Goal: Task Accomplishment & Management: Use online tool/utility

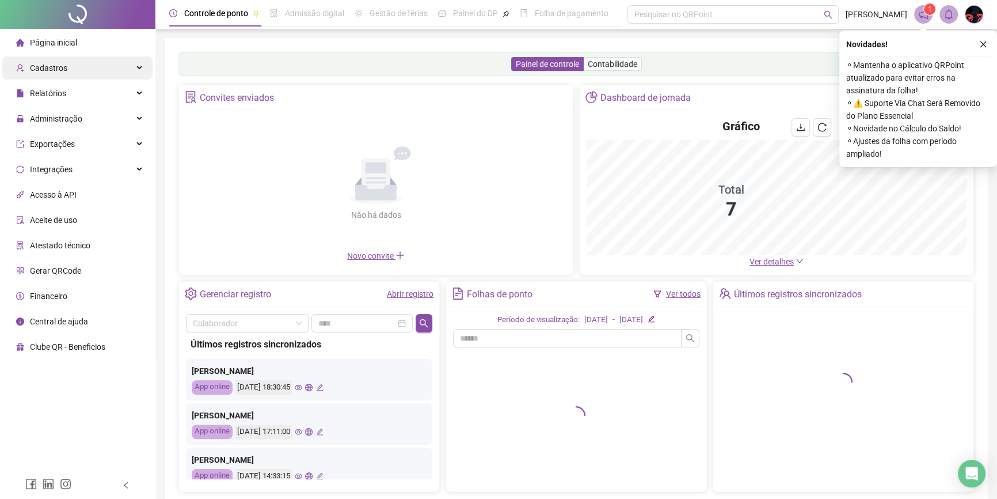
click at [86, 65] on div "Cadastros" at bounding box center [77, 67] width 150 height 23
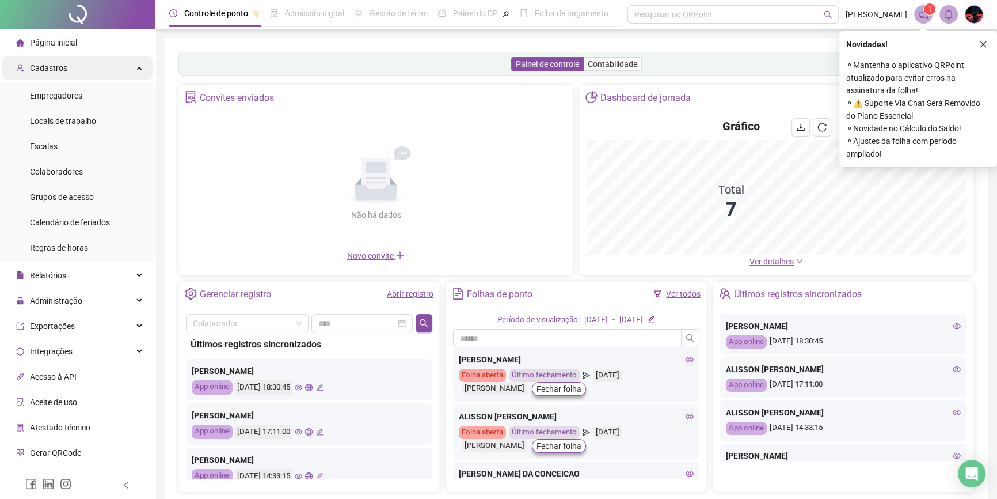
click at [114, 68] on div "Cadastros" at bounding box center [77, 67] width 150 height 23
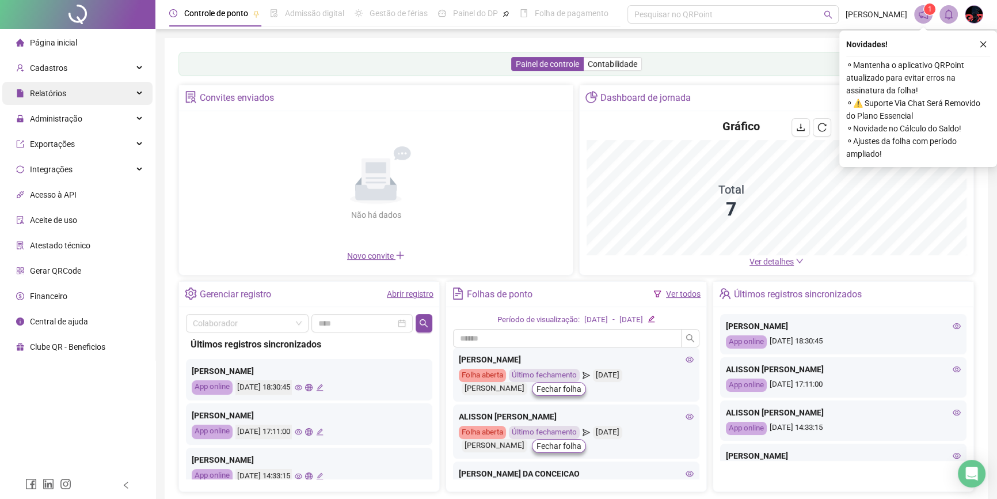
click at [128, 101] on div "Relatórios" at bounding box center [77, 93] width 150 height 23
click at [132, 94] on div "Relatórios" at bounding box center [77, 93] width 150 height 23
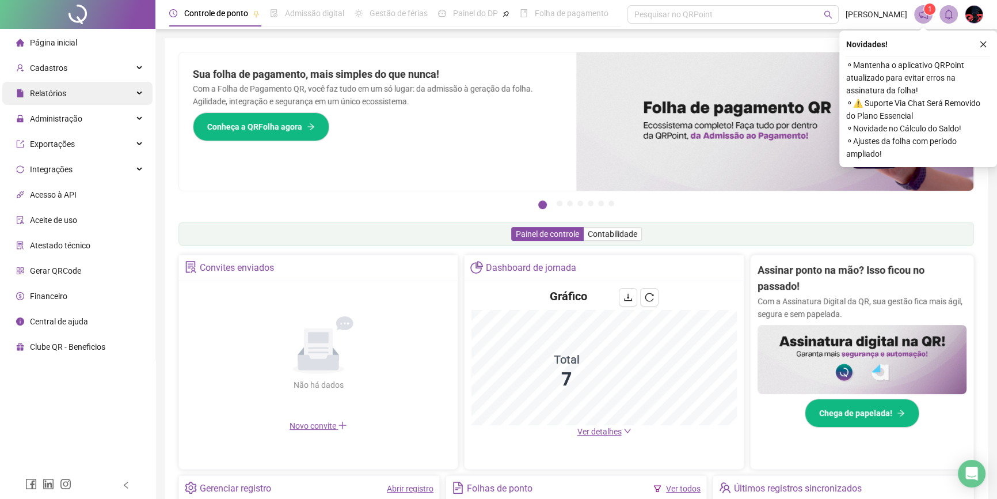
click at [127, 96] on div "Relatórios" at bounding box center [77, 93] width 150 height 23
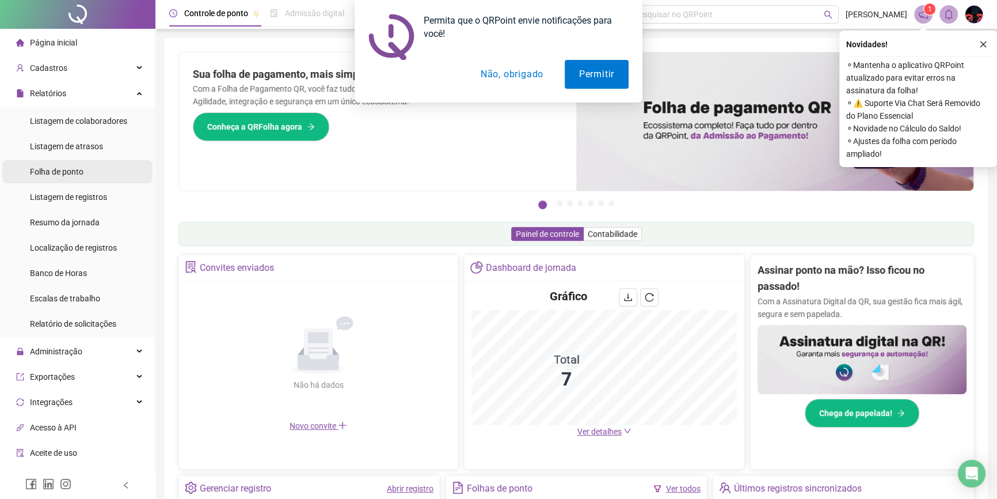
click at [81, 173] on span "Folha de ponto" at bounding box center [57, 171] width 54 height 9
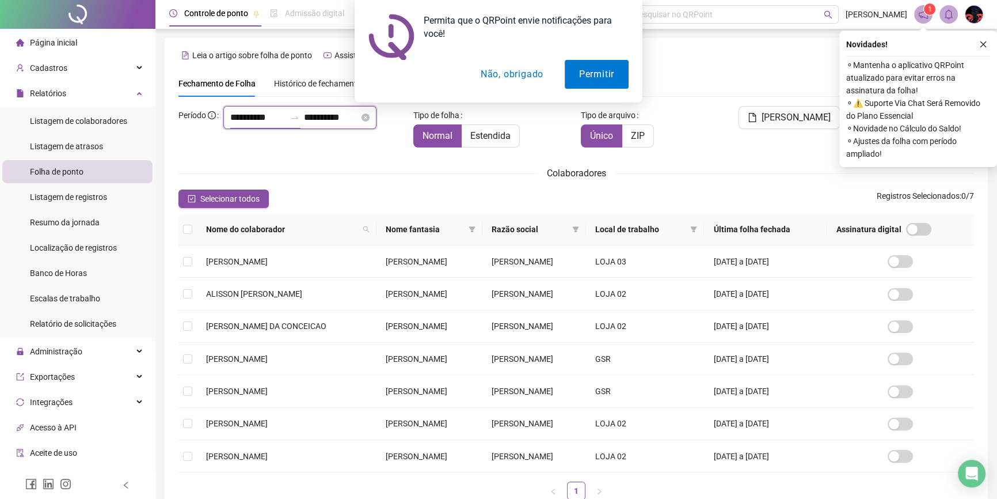
click at [234, 124] on input "**********" at bounding box center [257, 118] width 55 height 14
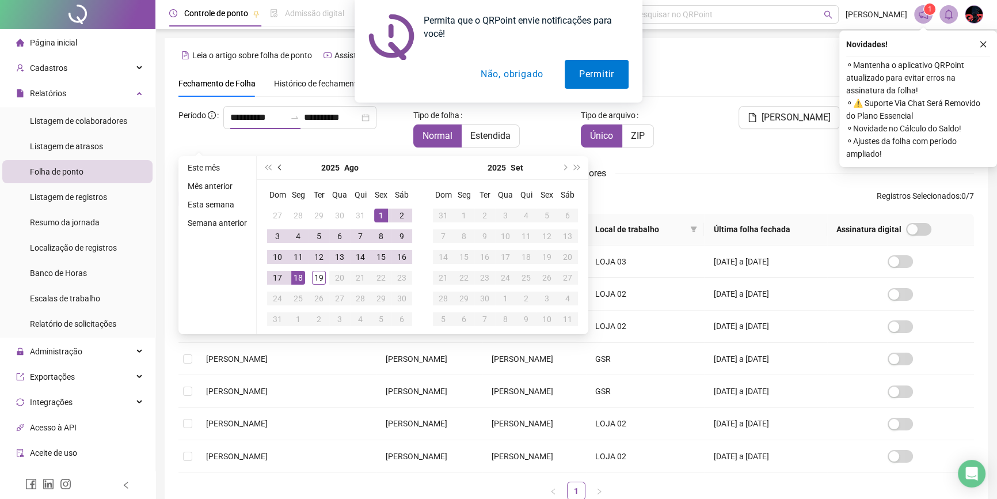
click at [279, 168] on span "prev-year" at bounding box center [281, 168] width 6 height 6
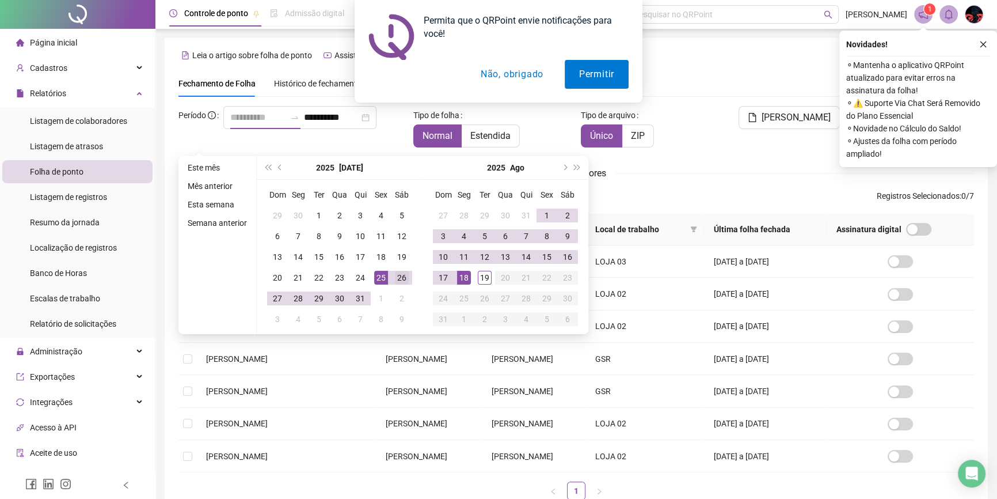
type input "**********"
click at [392, 278] on td "26" at bounding box center [402, 277] width 21 height 21
type input "**********"
click at [448, 273] on div "17" at bounding box center [444, 278] width 14 height 14
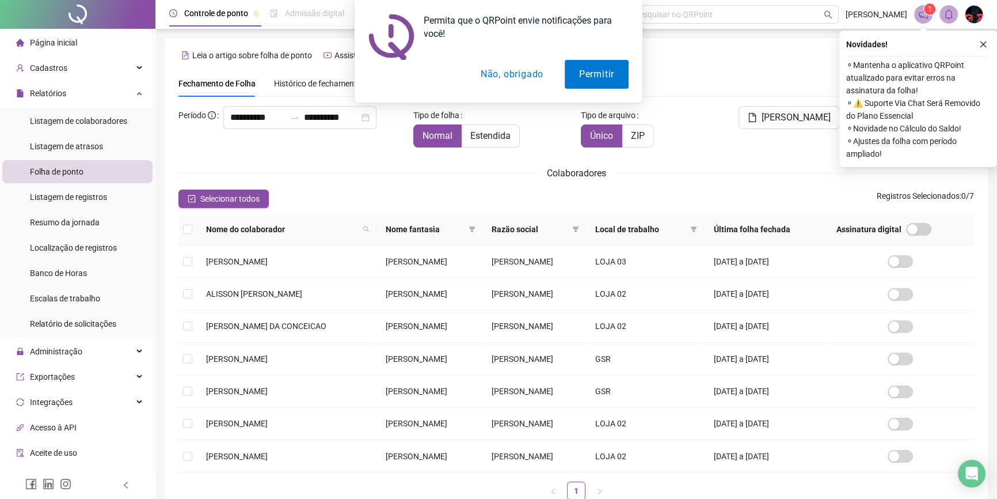
click at [509, 74] on button "Não, obrigado" at bounding box center [512, 74] width 92 height 29
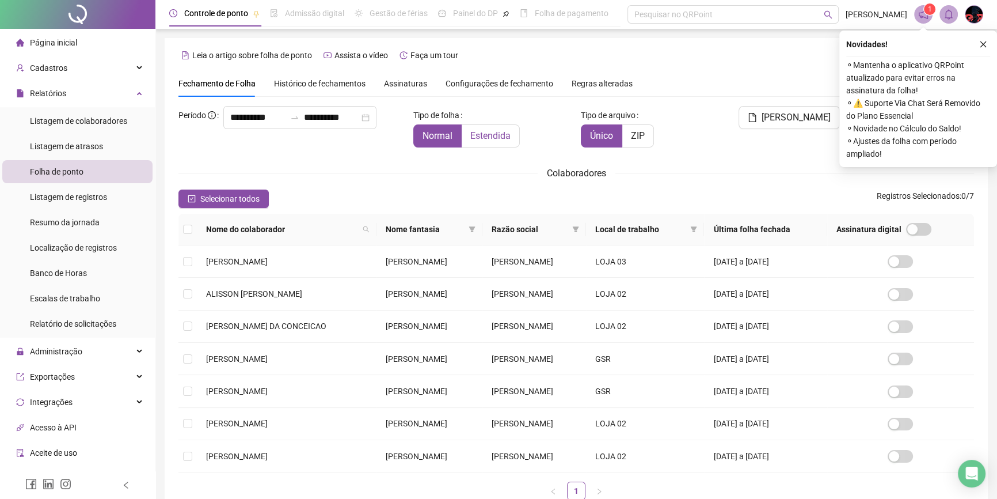
click at [479, 138] on span "Estendida" at bounding box center [491, 135] width 40 height 11
click at [224, 199] on span "Selecionar todos" at bounding box center [229, 198] width 59 height 13
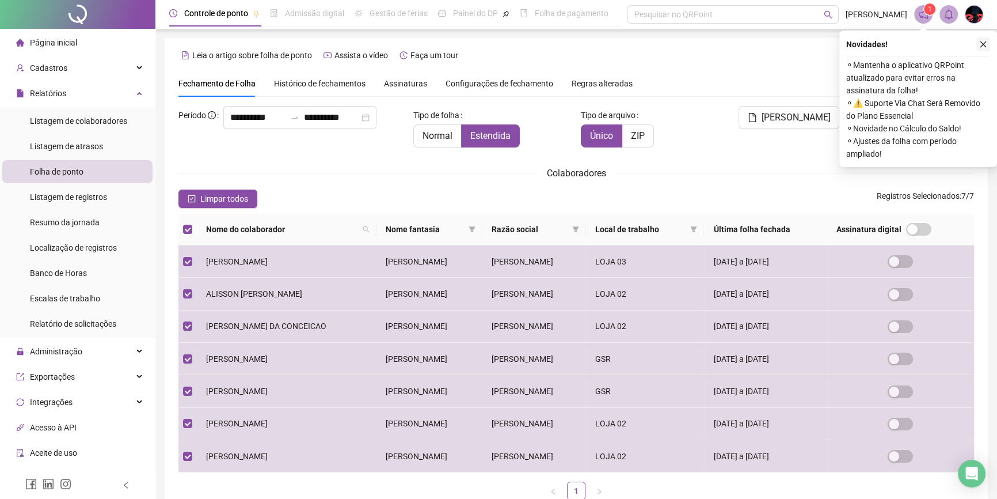
click at [526, 43] on icon "close" at bounding box center [984, 44] width 8 height 8
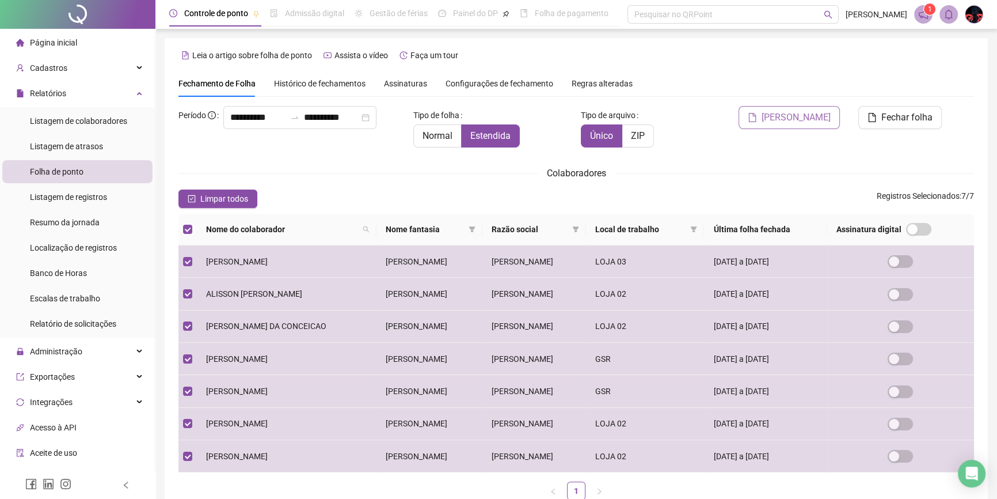
click at [526, 117] on icon "file" at bounding box center [752, 117] width 7 height 9
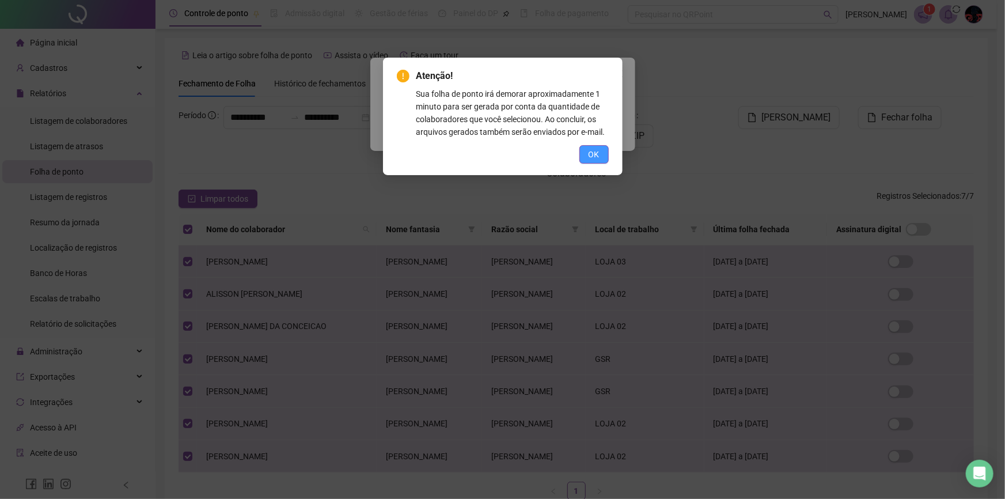
click at [526, 160] on button "OK" at bounding box center [593, 154] width 29 height 18
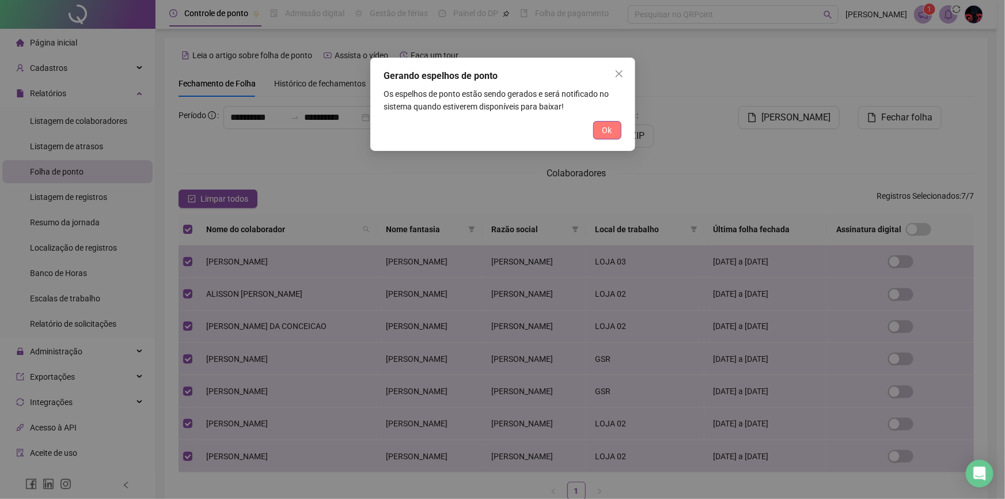
click at [526, 138] on button "Ok" at bounding box center [607, 130] width 28 height 18
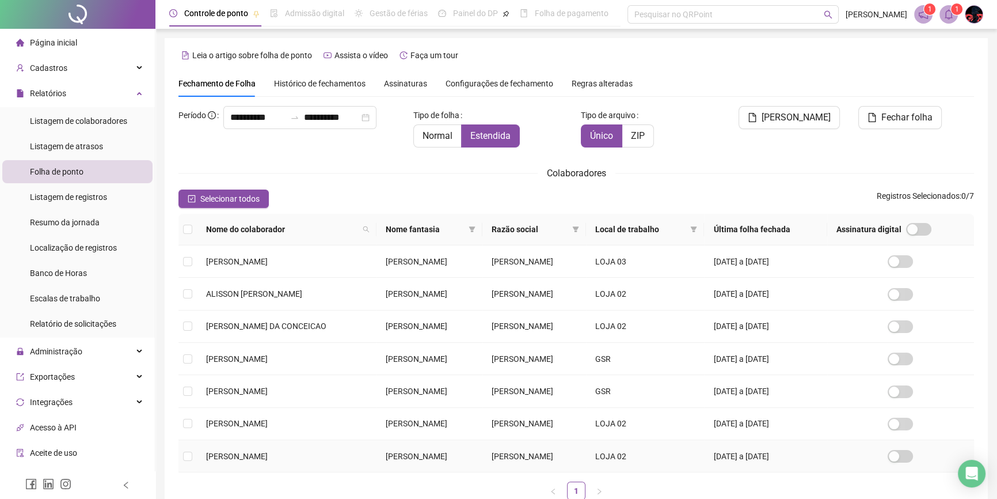
drag, startPoint x: 480, startPoint y: 447, endPoint x: 953, endPoint y: 12, distance: 642.8
click at [526, 12] on sup "1" at bounding box center [957, 9] width 12 height 12
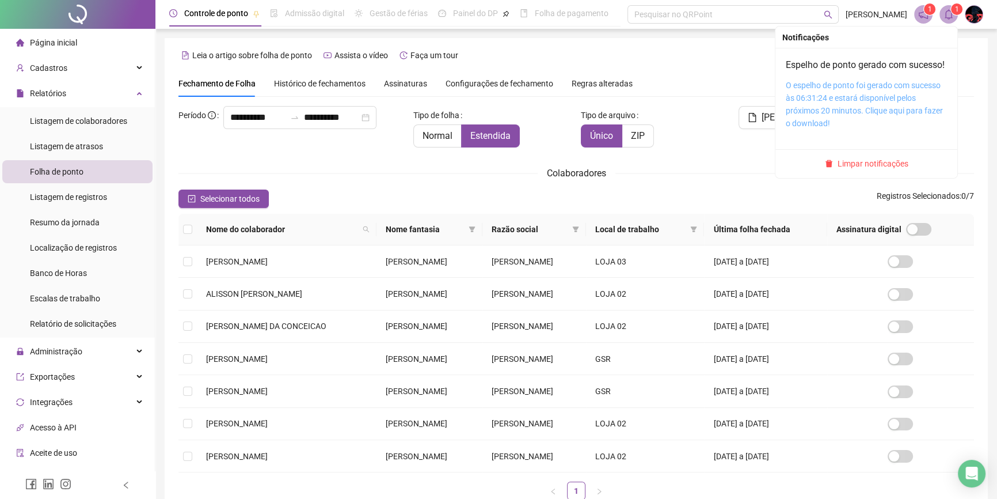
click at [526, 111] on link "O espelho de ponto foi gerado com sucesso às 06:31:24 e estará disponível pelos…" at bounding box center [864, 104] width 157 height 47
